Goal: Navigation & Orientation: Find specific page/section

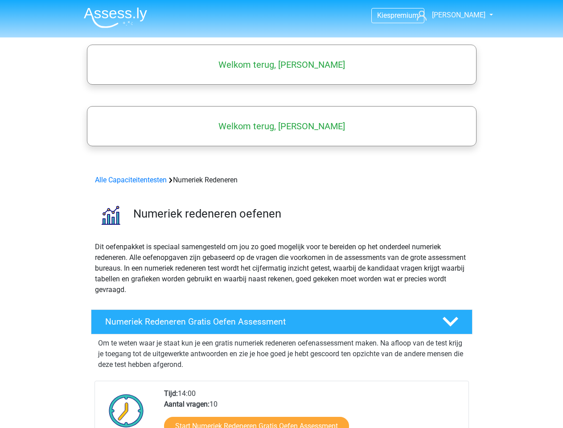
click at [461, 15] on span "[PERSON_NAME]" at bounding box center [458, 15] width 53 height 8
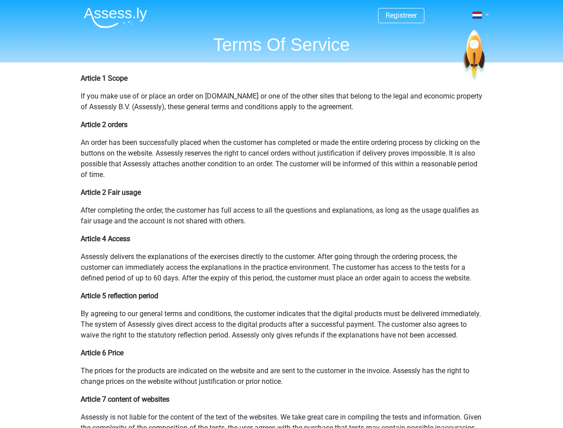
click at [478, 15] on span at bounding box center [476, 15] width 9 height 7
